Goal: Complete application form

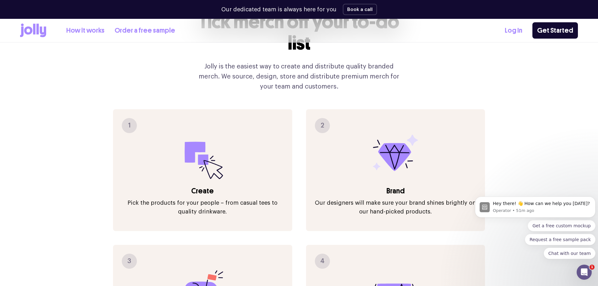
drag, startPoint x: 134, startPoint y: 125, endPoint x: 148, endPoint y: 125, distance: 14.4
click at [134, 125] on div "1 Create Pick the products for your people – from casual tees to quality drinkw…" at bounding box center [202, 170] width 179 height 122
click at [563, 32] on link "Get Started" at bounding box center [555, 30] width 46 height 16
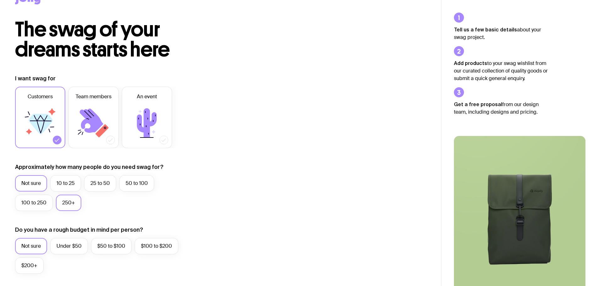
click at [66, 204] on label "250+" at bounding box center [68, 203] width 25 height 16
click at [0, 0] on input "250+" at bounding box center [0, 0] width 0 height 0
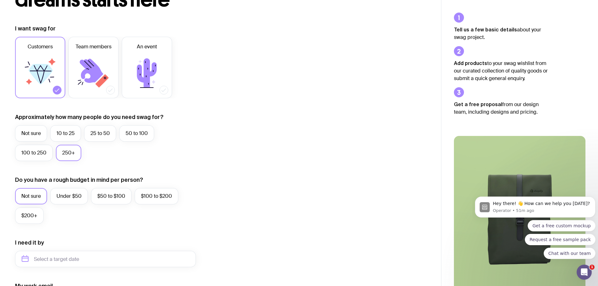
scroll to position [78, 0]
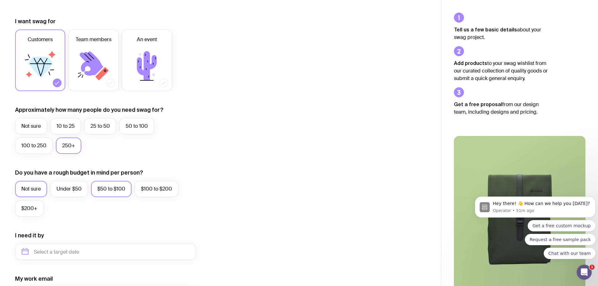
click at [104, 190] on label "$50 to $100" at bounding box center [111, 189] width 40 height 16
click at [0, 0] on input "$50 to $100" at bounding box center [0, 0] width 0 height 0
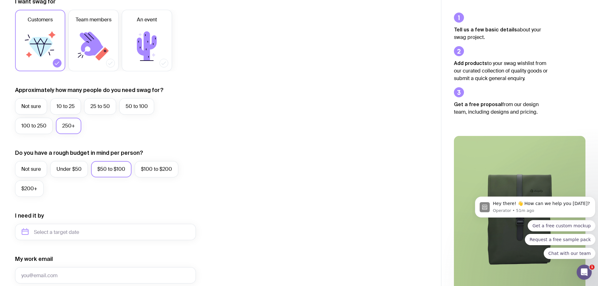
scroll to position [157, 0]
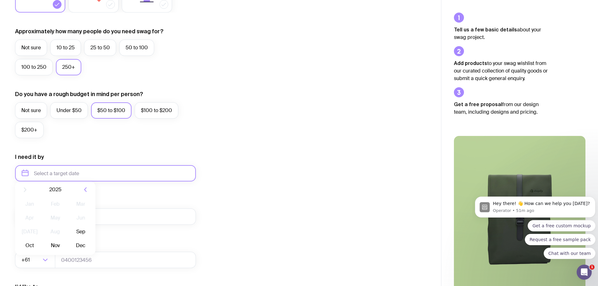
click at [83, 177] on input "text" at bounding box center [105, 173] width 181 height 16
click at [41, 244] on button "Sep" at bounding box center [29, 250] width 23 height 13
type input "September 2025"
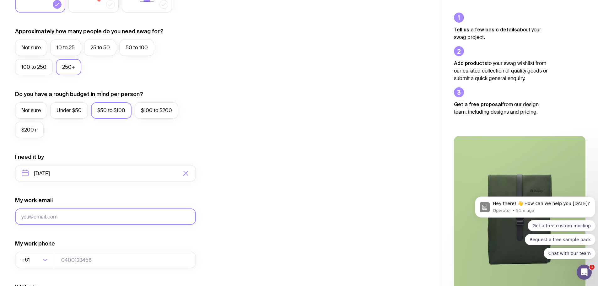
click at [62, 218] on input "My work email" at bounding box center [105, 216] width 181 height 16
type input "cameron@medicolegalexpress.com.au"
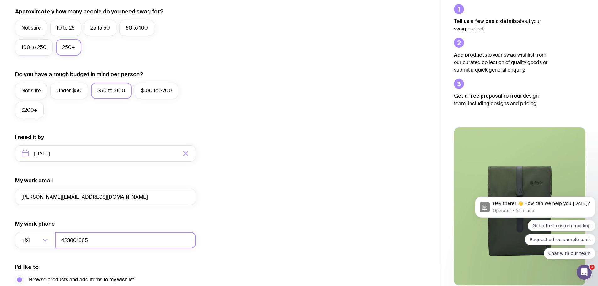
scroll to position [248, 0]
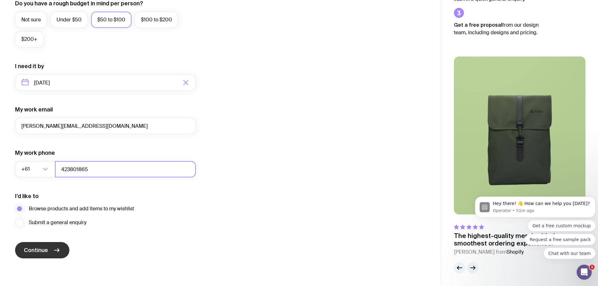
type input "423801865"
click at [40, 247] on span "Continue" at bounding box center [36, 250] width 24 height 8
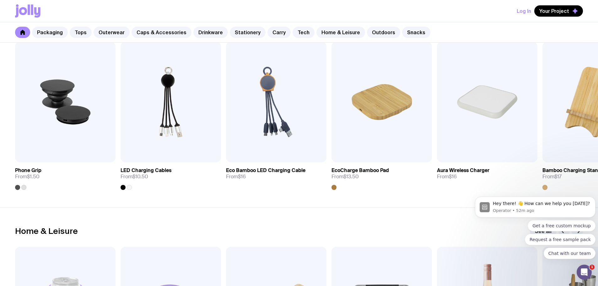
scroll to position [1571, 0]
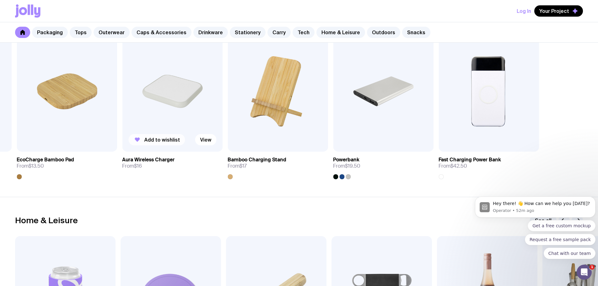
drag, startPoint x: 510, startPoint y: 129, endPoint x: 182, endPoint y: 143, distance: 328.5
click at [182, 143] on div "Add to wishlist View" at bounding box center [172, 91] width 100 height 121
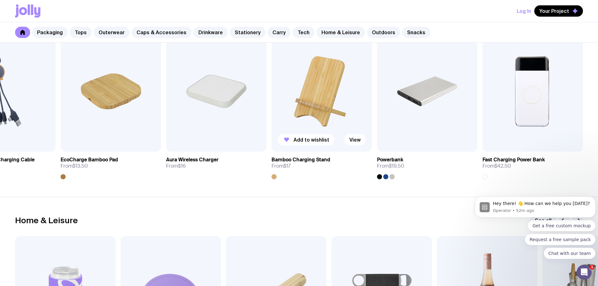
drag, startPoint x: 210, startPoint y: 126, endPoint x: 152, endPoint y: 124, distance: 58.4
click at [152, 124] on div "Add to wishlist View Phone Grip From $1.50 Add to wishlist View LED Charging Ca…" at bounding box center [299, 105] width 568 height 148
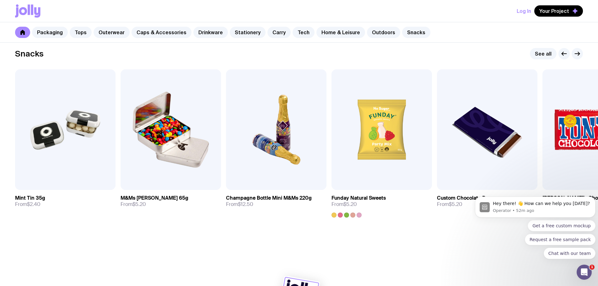
scroll to position [2165, 0]
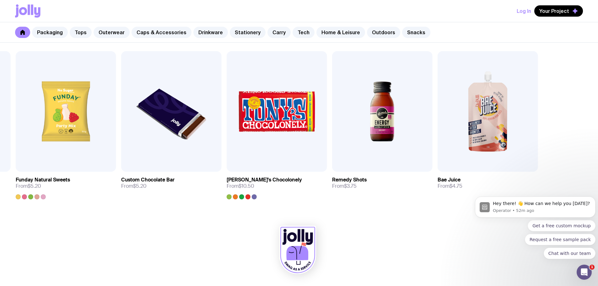
drag, startPoint x: 429, startPoint y: 121, endPoint x: -10, endPoint y: 126, distance: 439.0
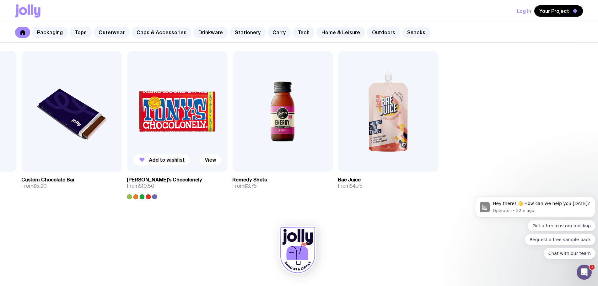
drag, startPoint x: 448, startPoint y: 124, endPoint x: 183, endPoint y: 124, distance: 265.5
click at [183, 124] on div "Add to wishlist View Mint Tin 35g From $2.40 Add to wishlist View M&Ms Tin 65g …" at bounding box center [299, 125] width 568 height 148
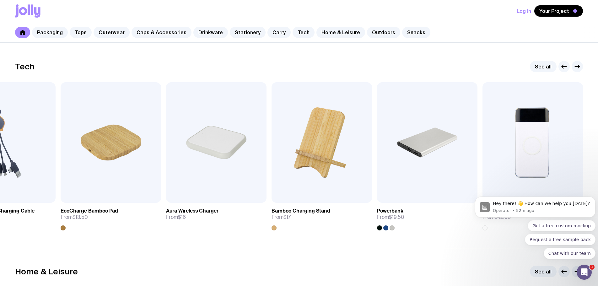
scroll to position [1508, 0]
